Goal: Book appointment/travel/reservation

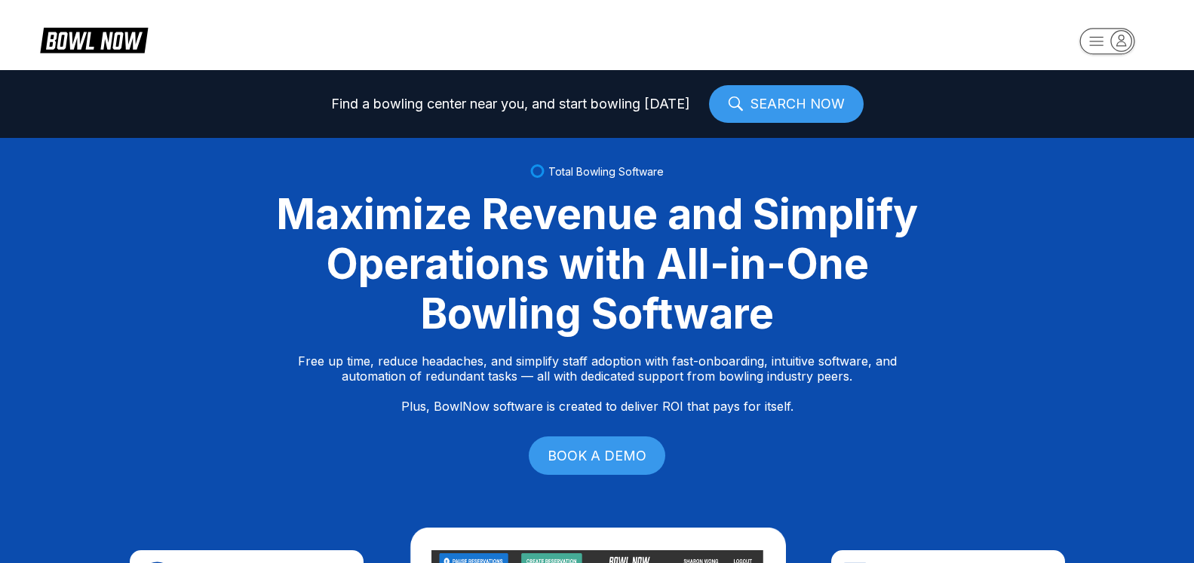
click at [1122, 44] on icon "button" at bounding box center [1121, 40] width 20 height 20
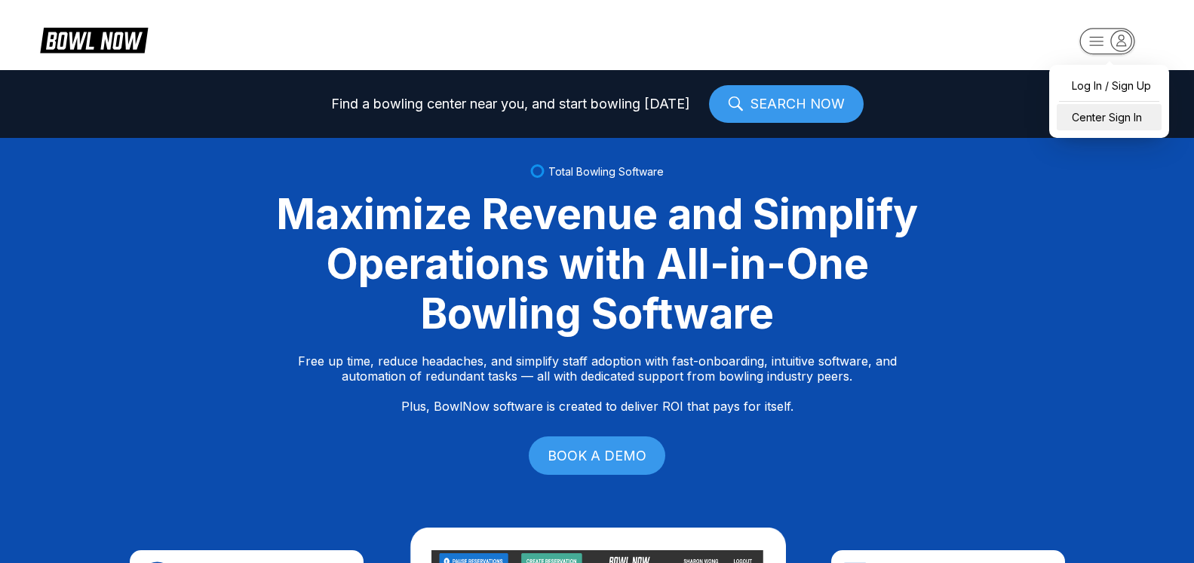
click at [1110, 123] on div "Center Sign In" at bounding box center [1108, 117] width 105 height 26
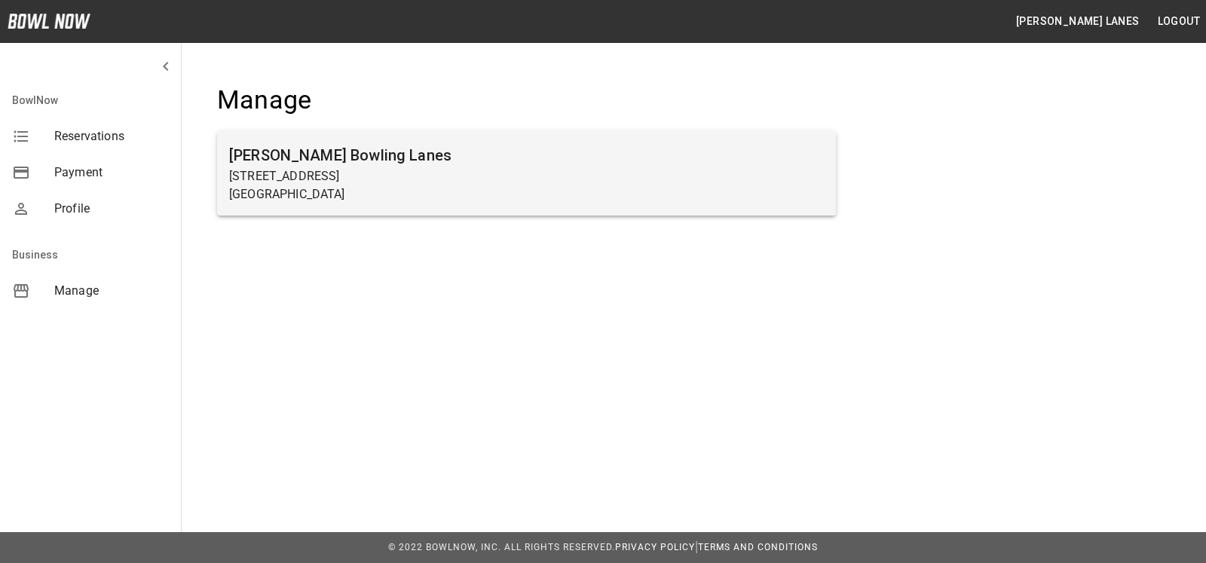
click at [620, 212] on div "Sims Bowling Lanes 7245 Big Beaver Blvd Beaver Falls, PA 15010" at bounding box center [526, 173] width 619 height 84
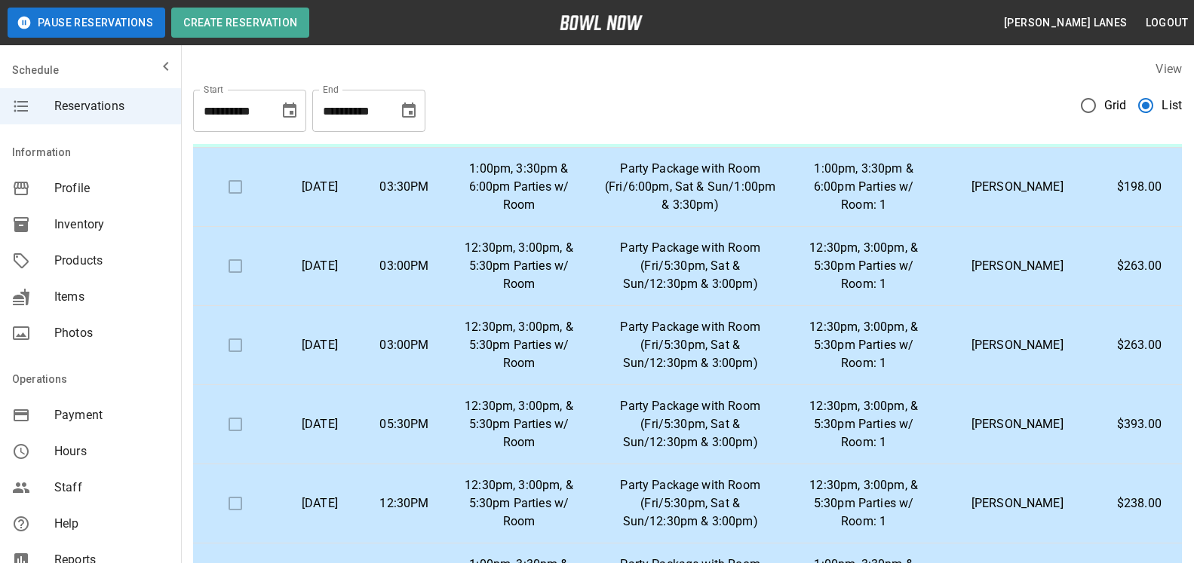
click at [397, 114] on button "Choose date, selected date is Sep 28, 2025" at bounding box center [409, 111] width 30 height 30
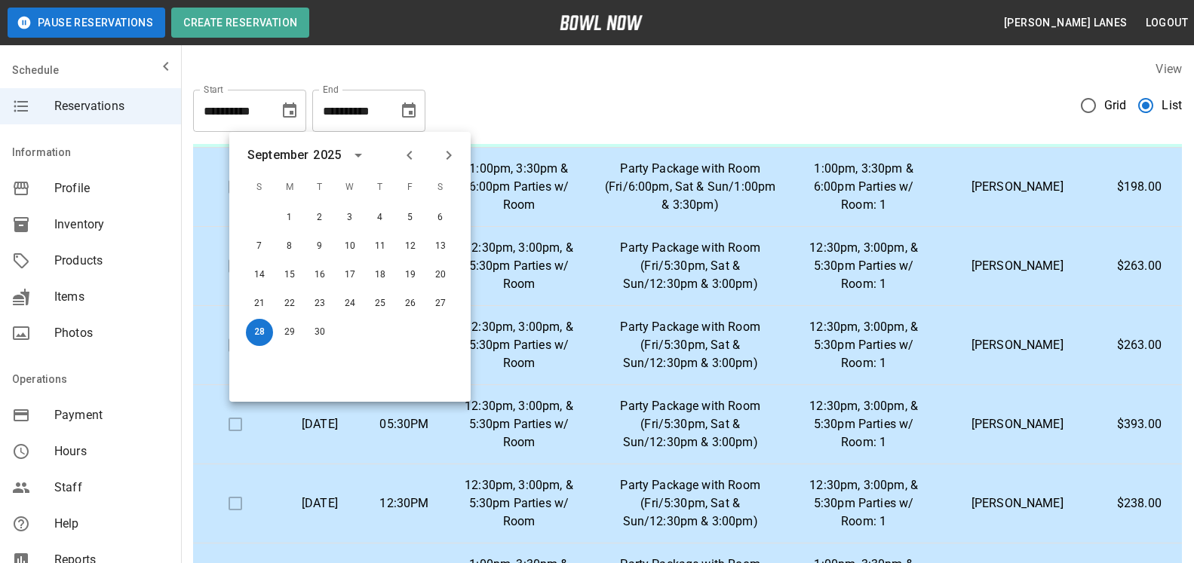
click at [452, 160] on icon "Next month" at bounding box center [449, 155] width 18 height 18
click at [437, 306] on button "27" at bounding box center [440, 303] width 27 height 27
type input "**********"
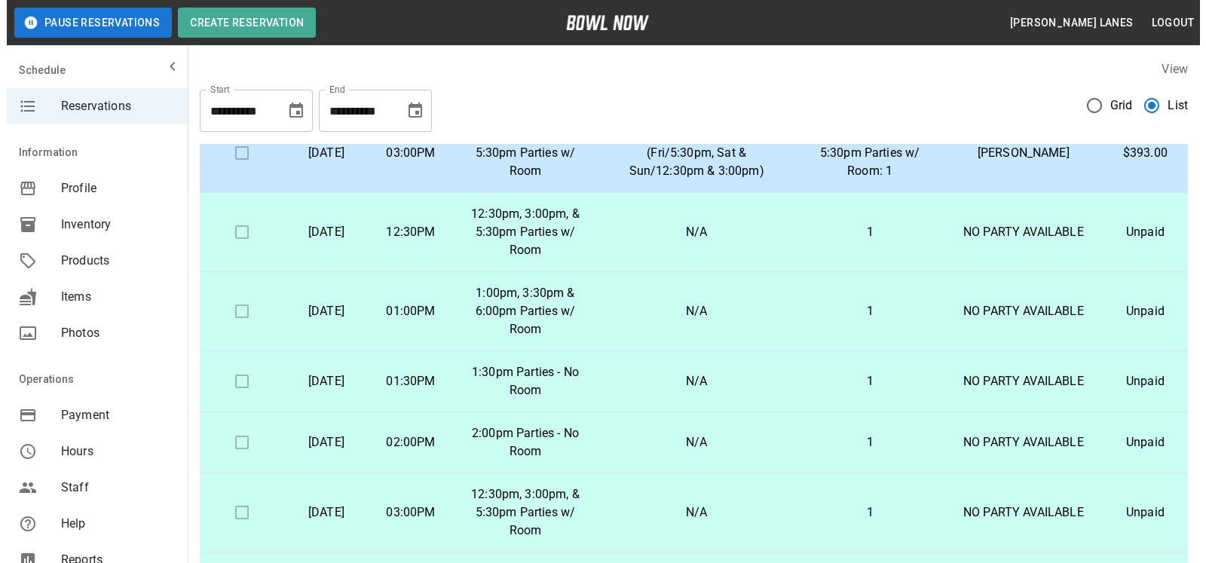
scroll to position [1209, 0]
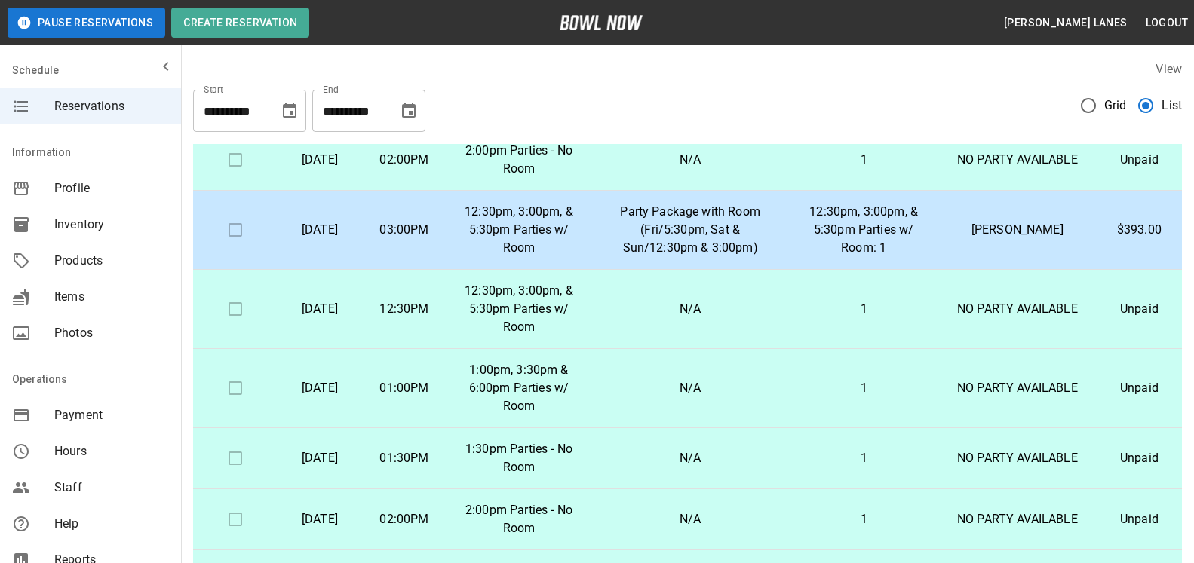
click at [877, 253] on p "12:30pm, 3:00pm, & 5:30pm Parties w/ Room: 1" at bounding box center [863, 230] width 125 height 54
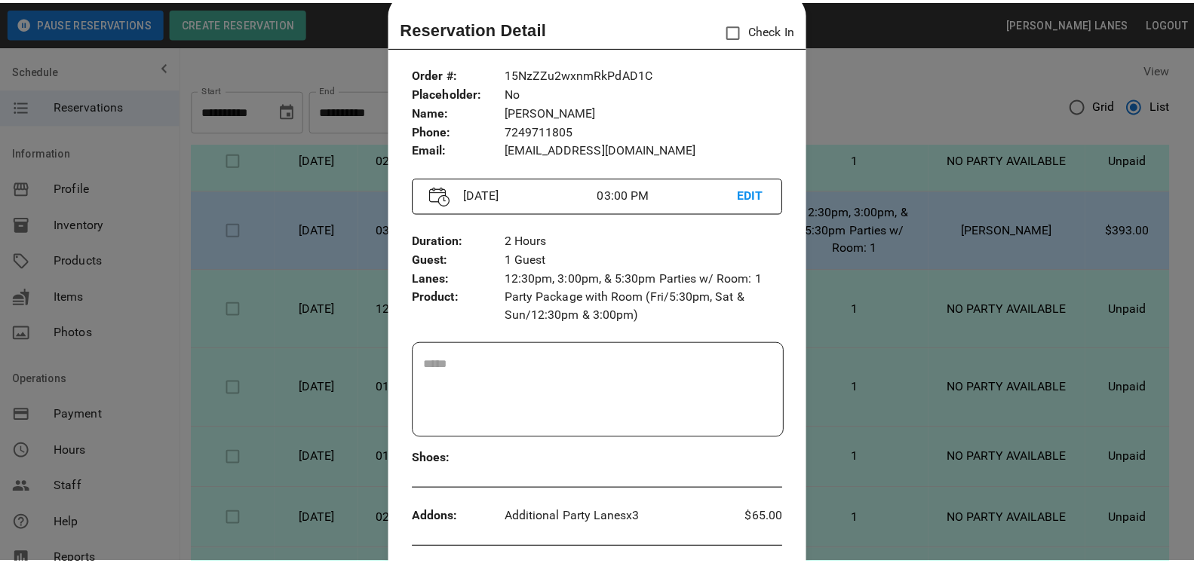
scroll to position [0, 0]
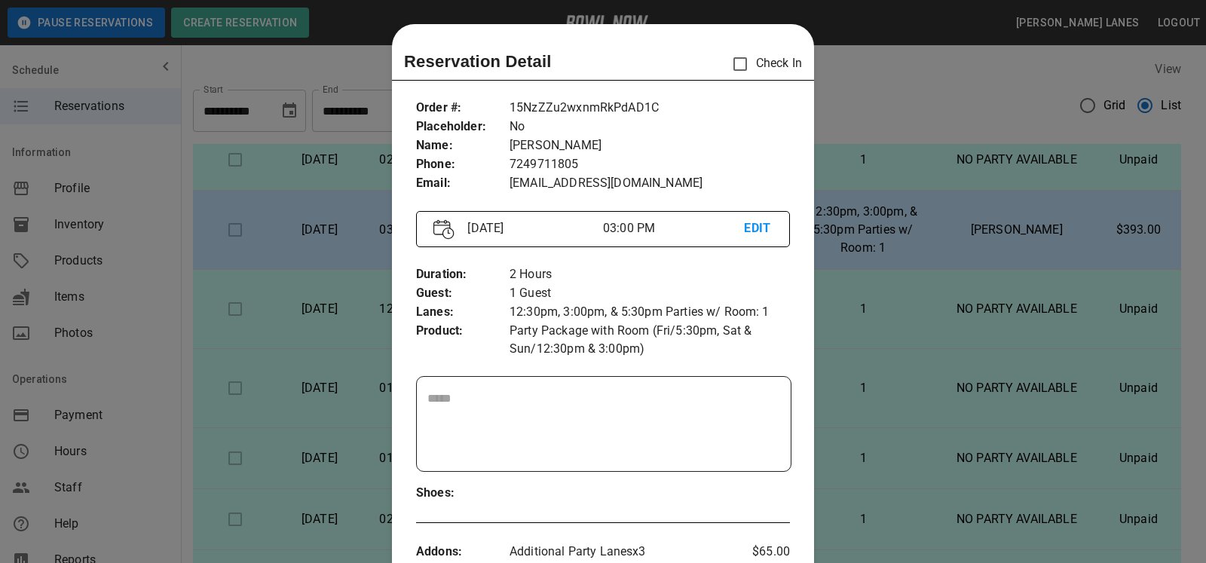
click at [891, 263] on div at bounding box center [603, 281] width 1206 height 563
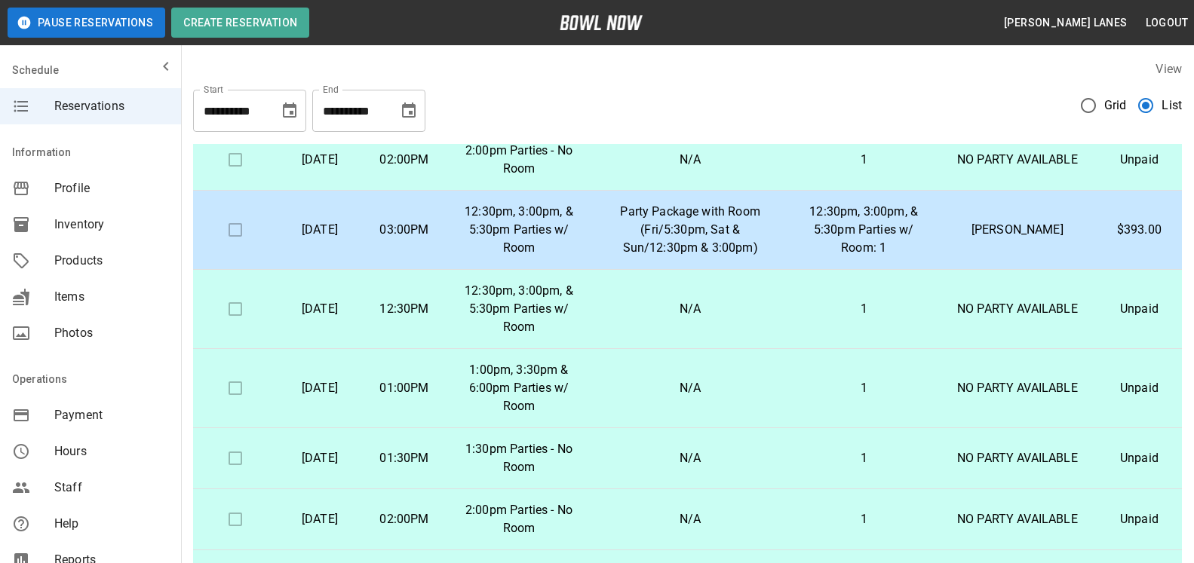
click at [1061, 264] on td "Lacey Lodovico" at bounding box center [1017, 230] width 158 height 79
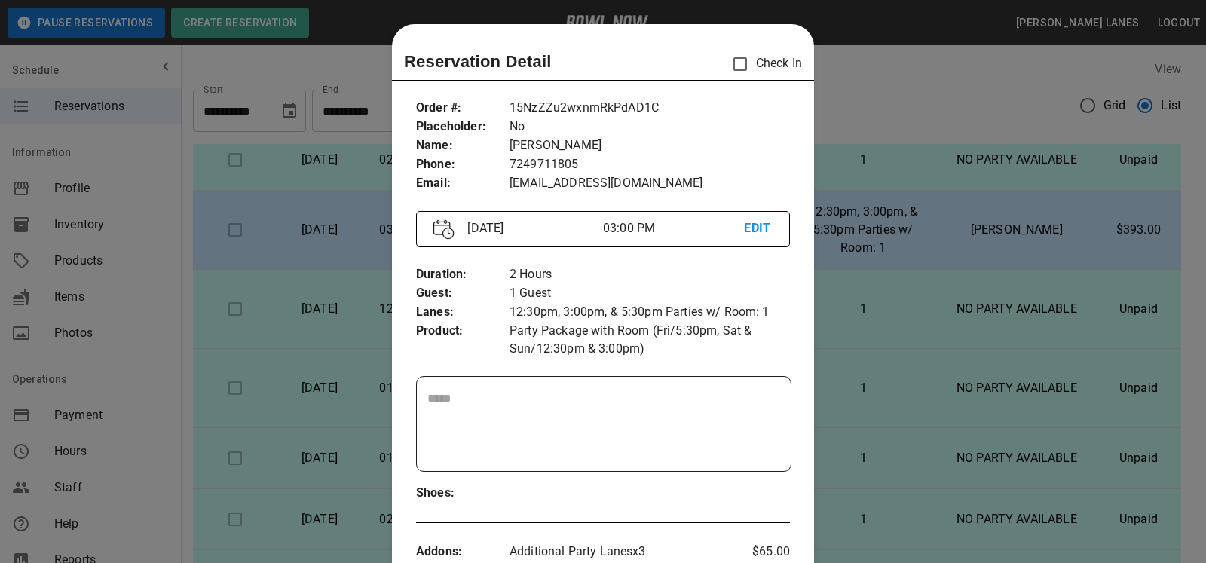
click at [1061, 264] on div at bounding box center [603, 281] width 1206 height 563
